Goal: Navigation & Orientation: Find specific page/section

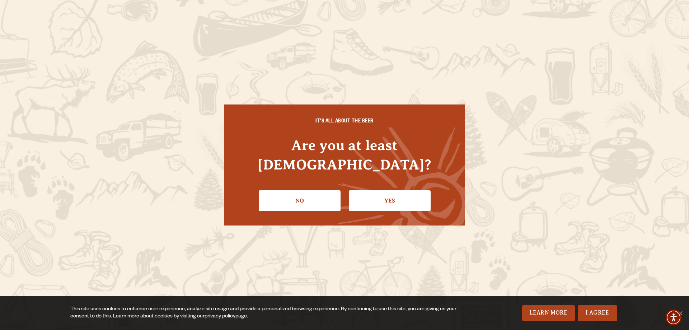
click at [398, 190] on link "Yes" at bounding box center [390, 200] width 82 height 21
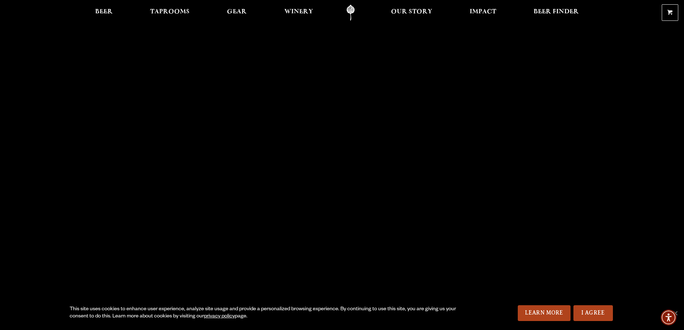
click at [349, 11] on link "Odell Home" at bounding box center [350, 13] width 27 height 16
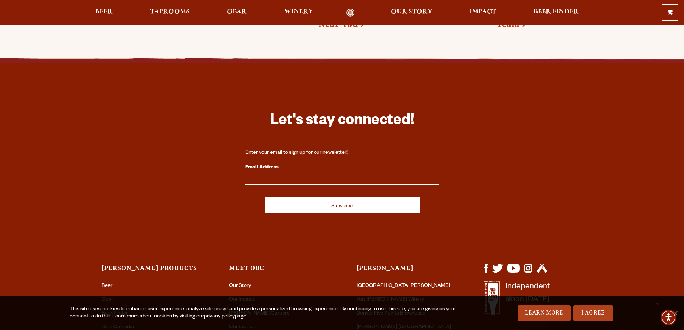
scroll to position [2140, 0]
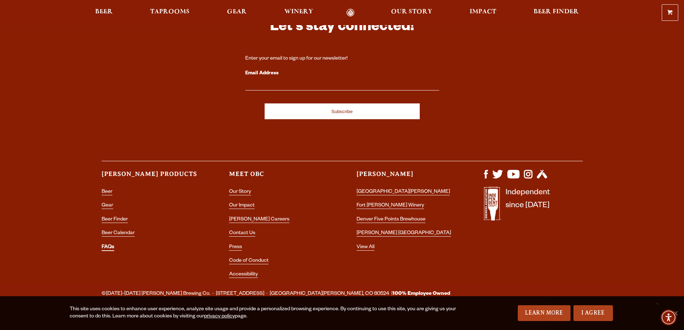
click at [111, 244] on link "FAQs" at bounding box center [108, 247] width 13 height 6
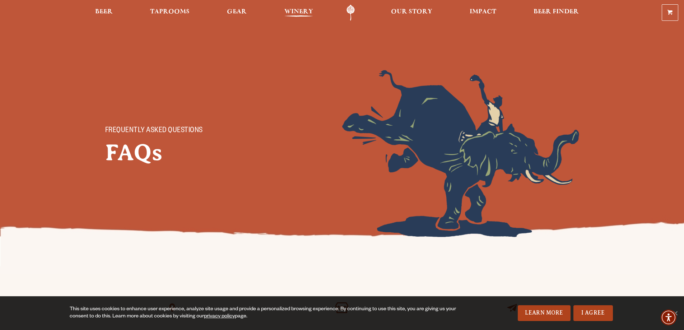
click at [298, 14] on span "Winery" at bounding box center [298, 12] width 29 height 6
